Goal: Transaction & Acquisition: Subscribe to service/newsletter

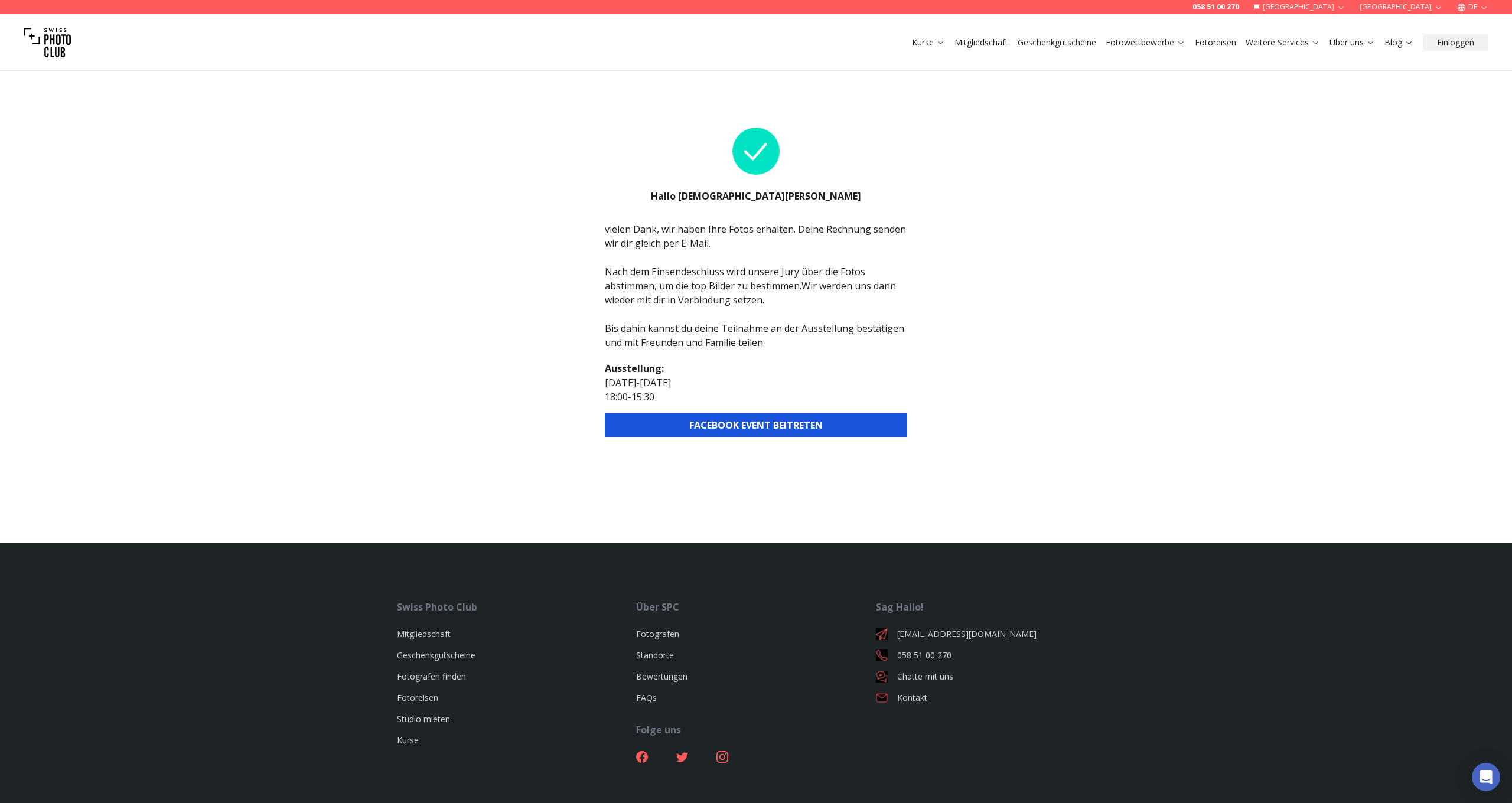
click at [772, 429] on button "FACEBOOK EVENT BEITRETEN" at bounding box center [756, 425] width 303 height 24
click at [719, 425] on button "FACEBOOK EVENT BEITRETEN" at bounding box center [756, 425] width 303 height 24
click at [978, 43] on link "Mitgliedschaft" at bounding box center [982, 43] width 54 height 12
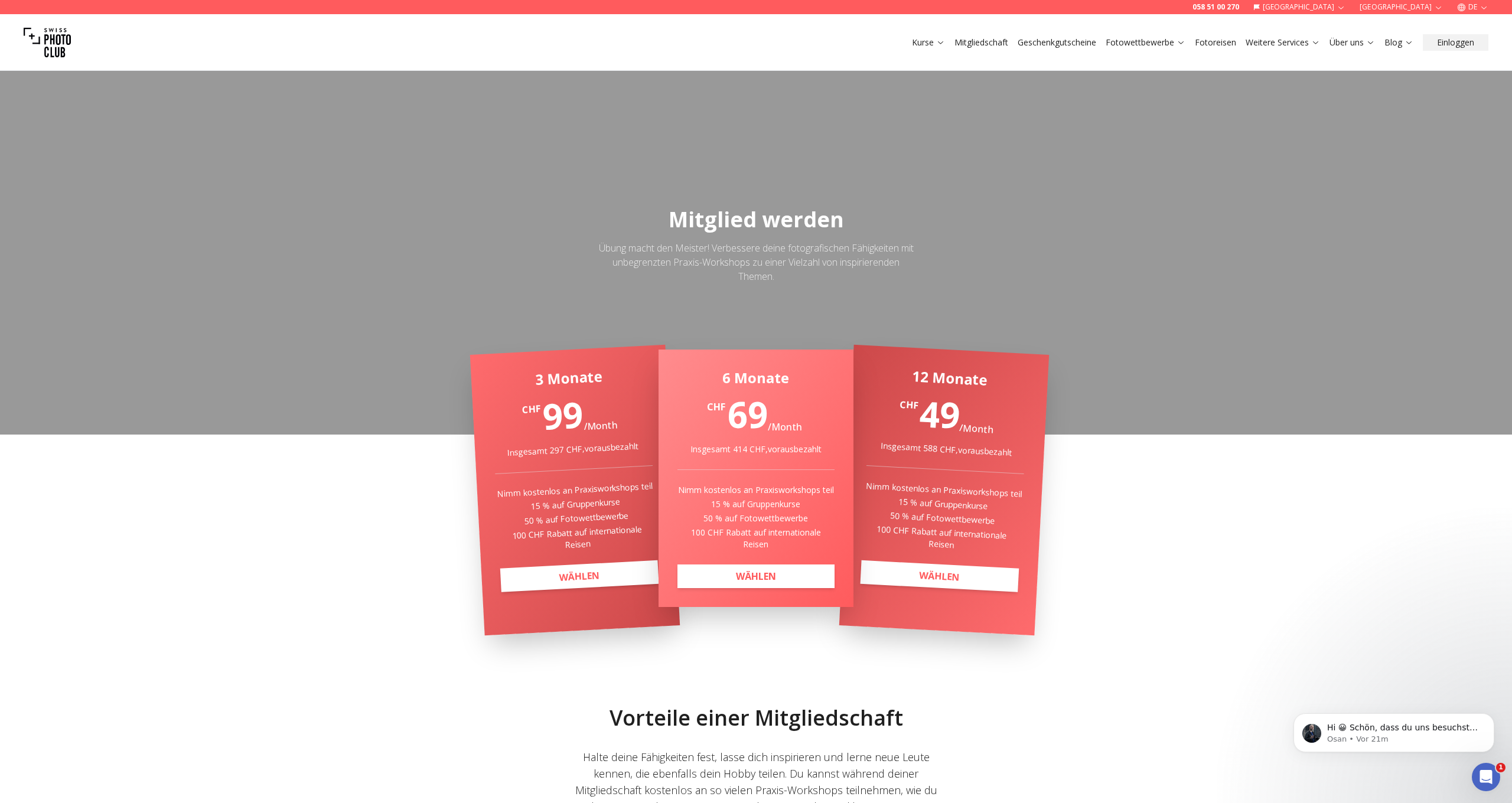
click at [1345, 4] on icon "button" at bounding box center [1341, 7] width 9 height 9
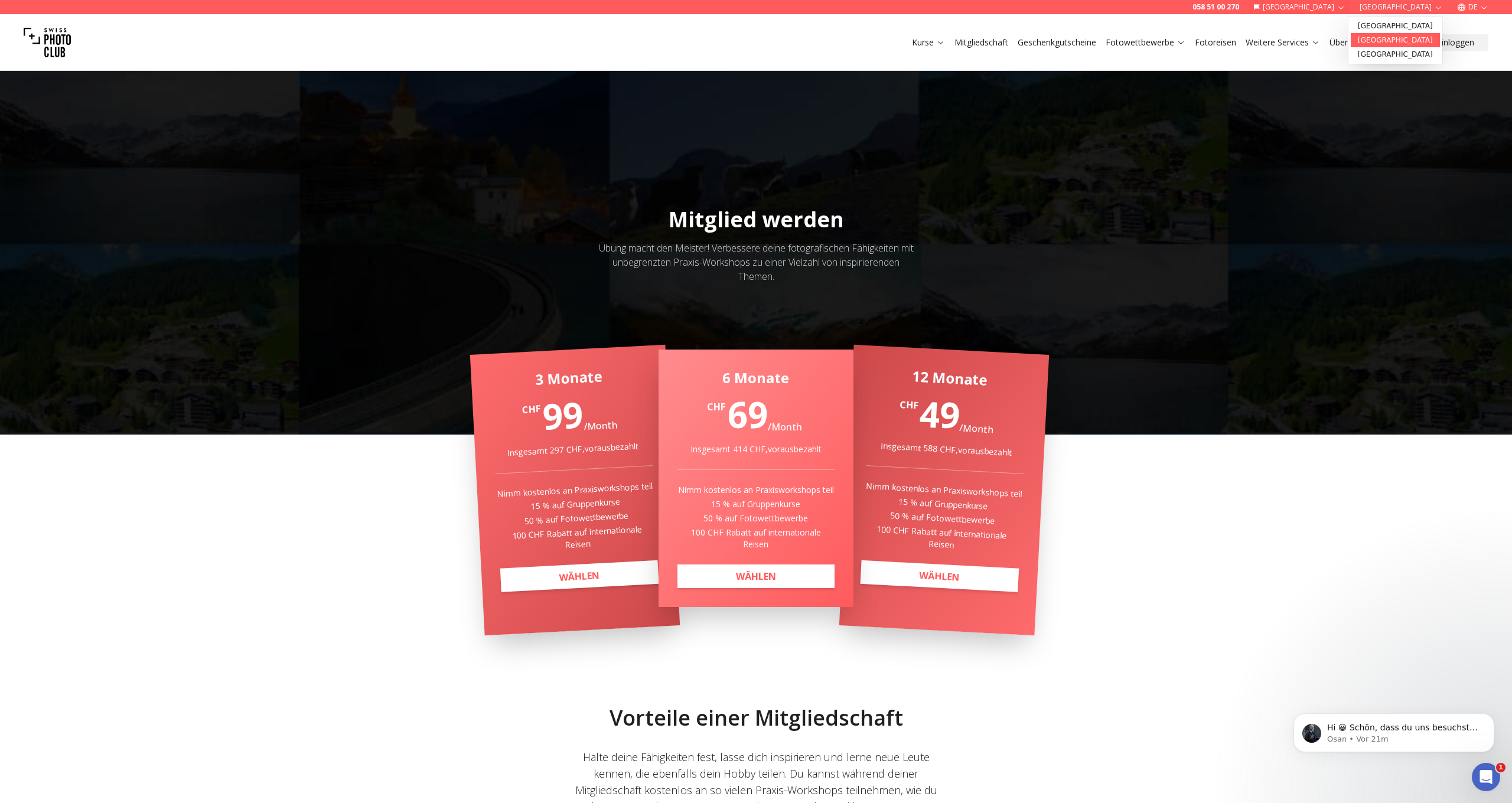
click at [1384, 40] on link "[GEOGRAPHIC_DATA]" at bounding box center [1395, 40] width 89 height 14
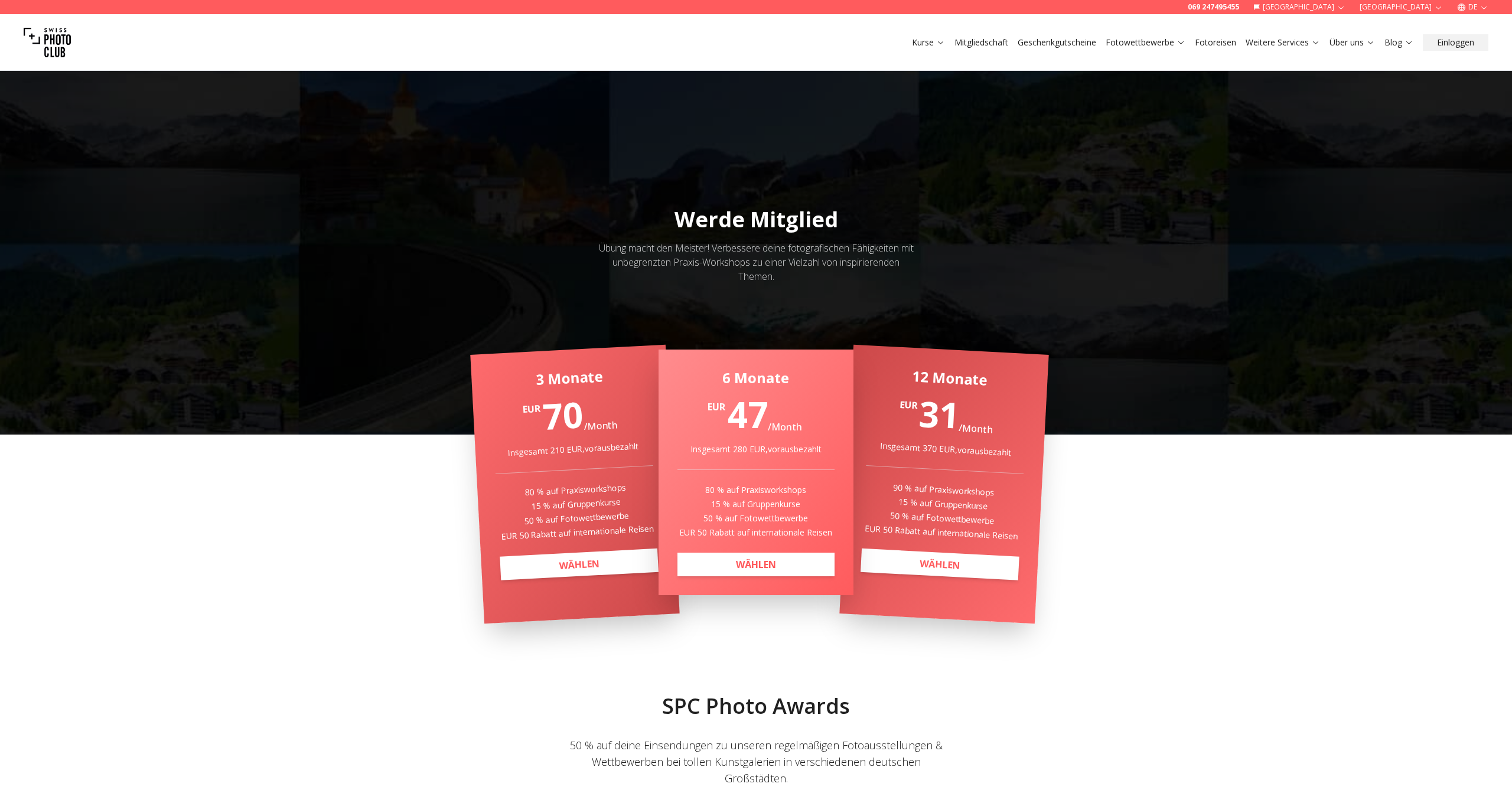
click at [1421, 8] on button "[GEOGRAPHIC_DATA]" at bounding box center [1401, 7] width 93 height 14
click at [1415, 81] on link "[GEOGRAPHIC_DATA]" at bounding box center [1443, 82] width 89 height 14
